Goal: Find specific page/section: Find specific page/section

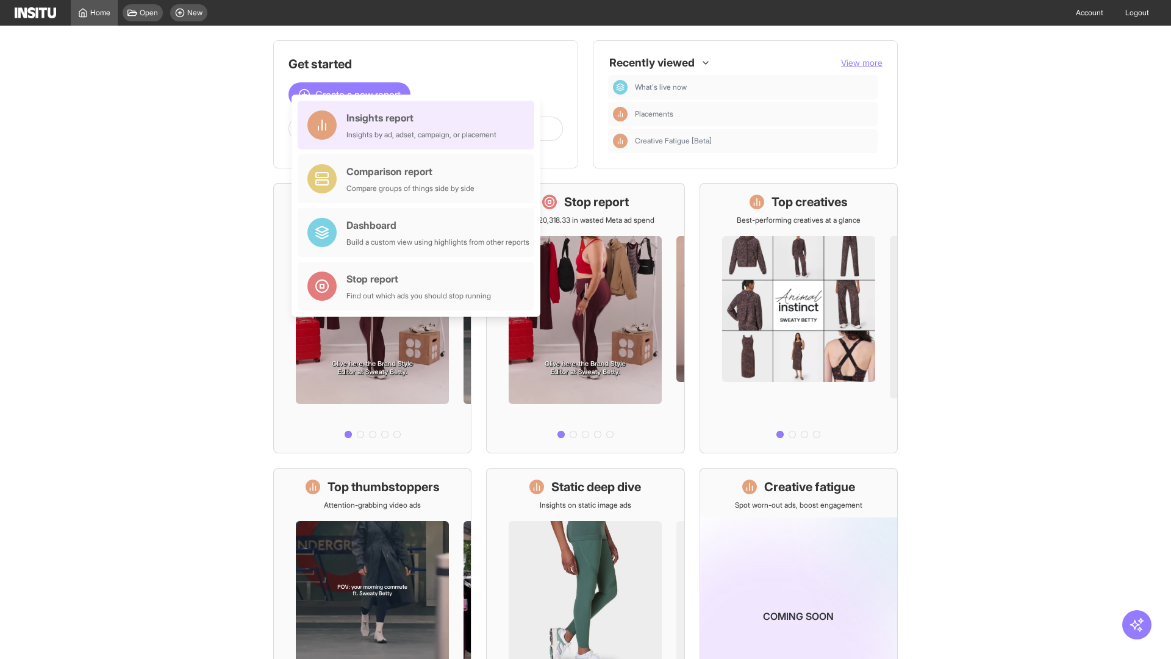
click at [419, 125] on div "Insights report Insights by ad, adset, campaign, or placement" at bounding box center [421, 124] width 150 height 29
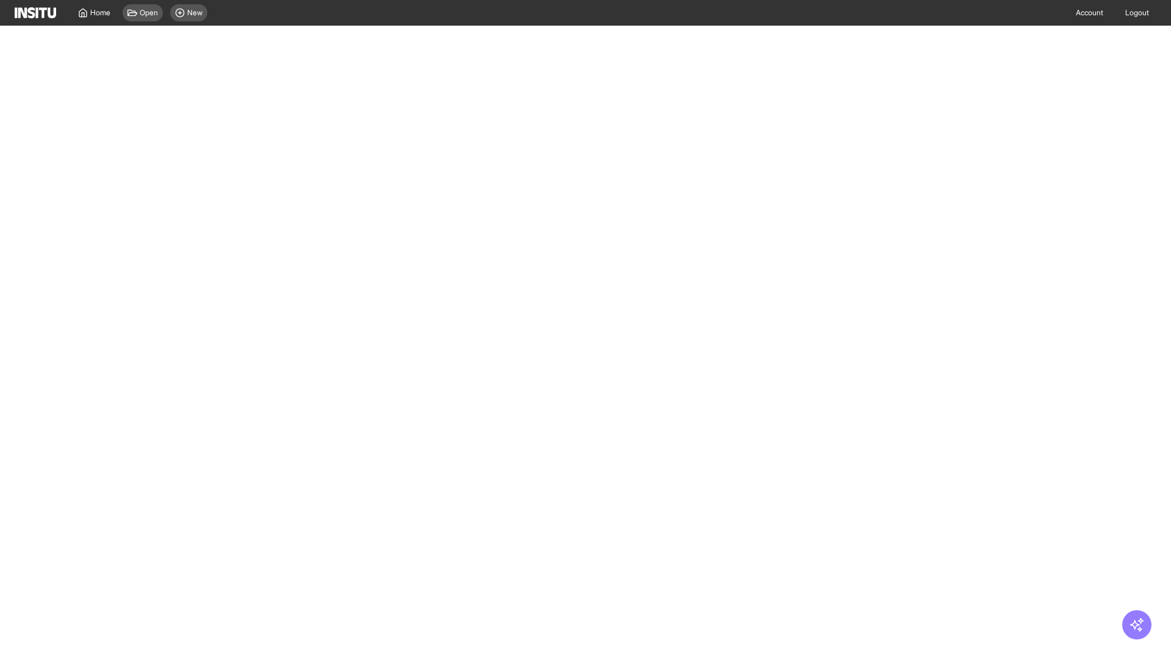
select select "**"
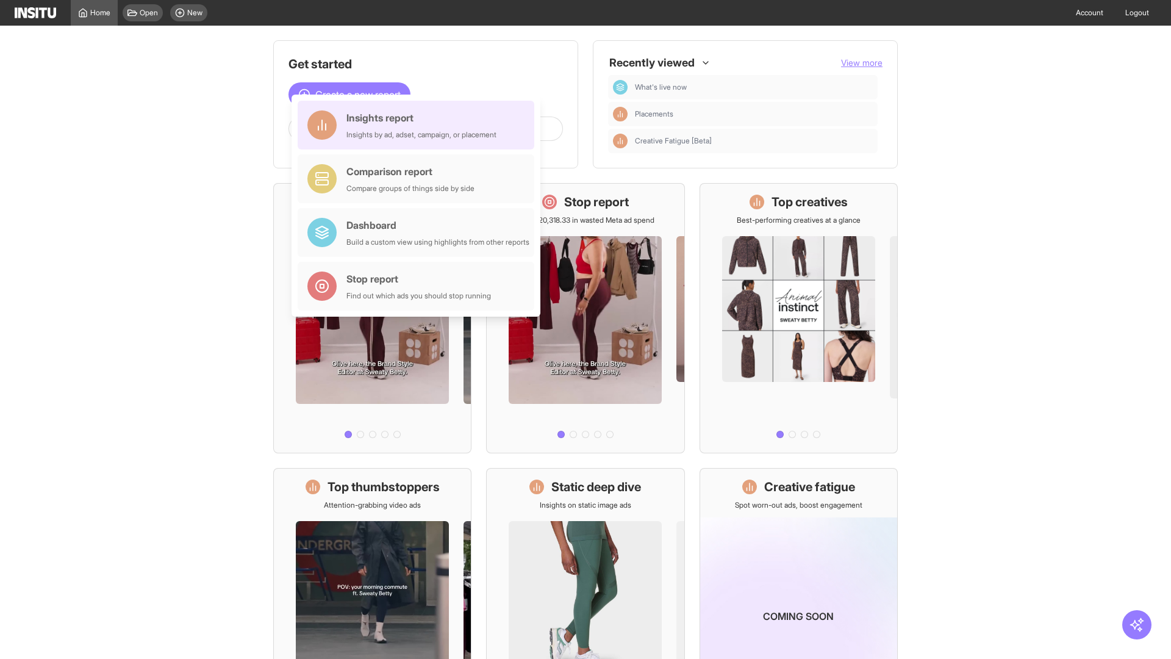
click at [419, 125] on div "Insights report Insights by ad, adset, campaign, or placement" at bounding box center [421, 124] width 150 height 29
